Goal: Task Accomplishment & Management: Manage account settings

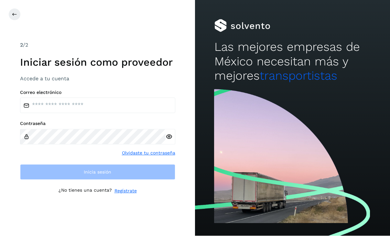
scroll to position [1, 0]
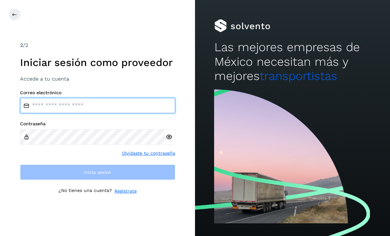
click at [145, 113] on input "email" at bounding box center [97, 106] width 155 height 16
type input "**********"
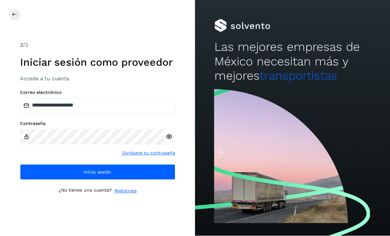
scroll to position [1, 0]
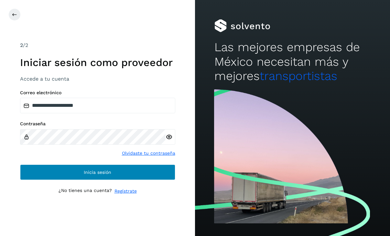
click at [118, 180] on button "Inicia sesión" at bounding box center [97, 172] width 155 height 16
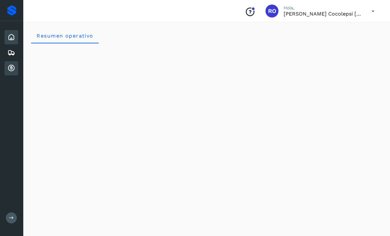
click at [14, 69] on icon at bounding box center [11, 68] width 8 height 8
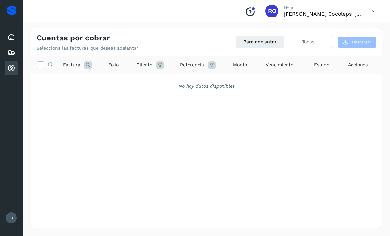
click at [14, 69] on icon at bounding box center [11, 68] width 8 height 8
click at [262, 45] on button "Para adelantar" at bounding box center [260, 42] width 48 height 12
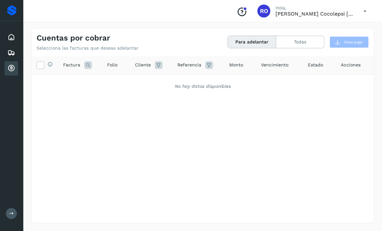
click at [24, 1] on div "Conoce nuestros beneficios RO [PERSON_NAME], [PERSON_NAME] Cocolepsi [PERSON_NA…" at bounding box center [202, 11] width 359 height 22
